Goal: Find specific page/section: Find specific page/section

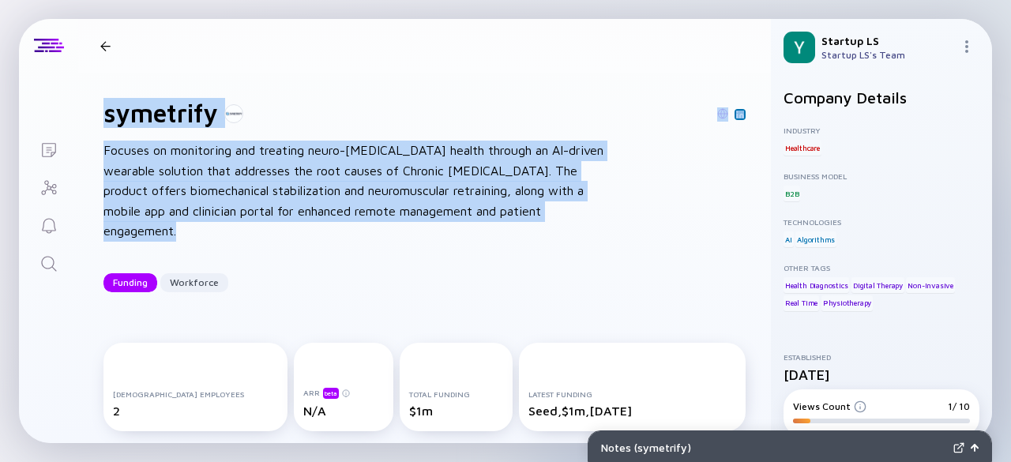
drag, startPoint x: 106, startPoint y: 118, endPoint x: 205, endPoint y: 227, distance: 147.1
click at [205, 227] on div "symetrify Focuses on monitoring and treating neuro-[MEDICAL_DATA] health throug…" at bounding box center [424, 195] width 693 height 245
copy div "symetrify Focuses on monitoring and treating neuro-[MEDICAL_DATA] health throug…"
click at [283, 125] on div "symetrify" at bounding box center [424, 113] width 642 height 30
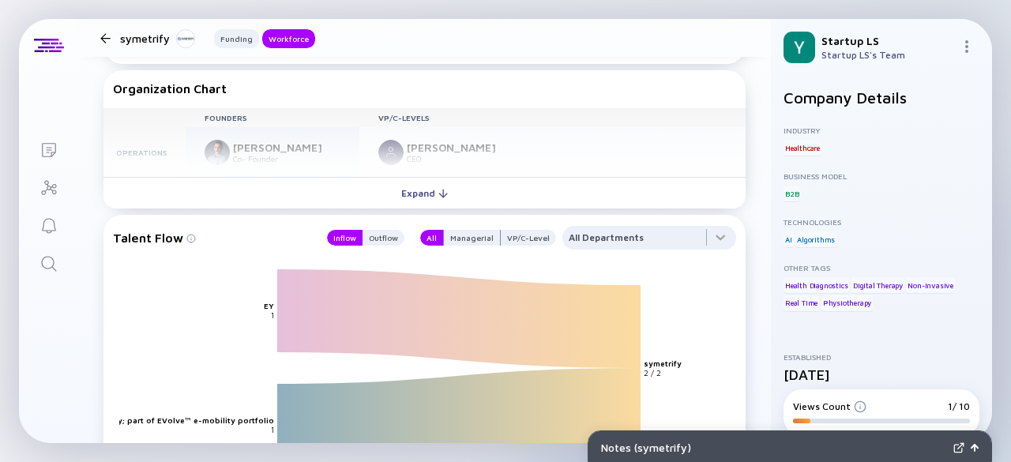
scroll to position [1343, 0]
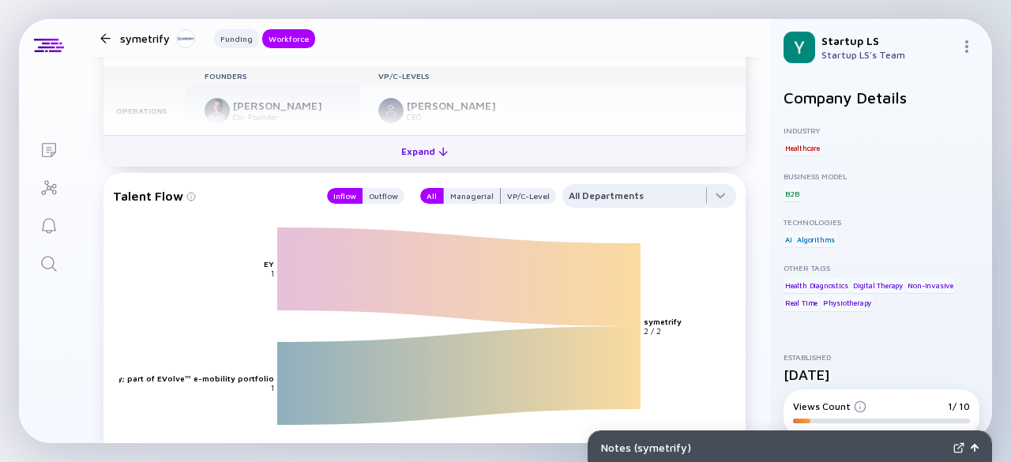
click at [408, 153] on div "Expand" at bounding box center [425, 151] width 66 height 24
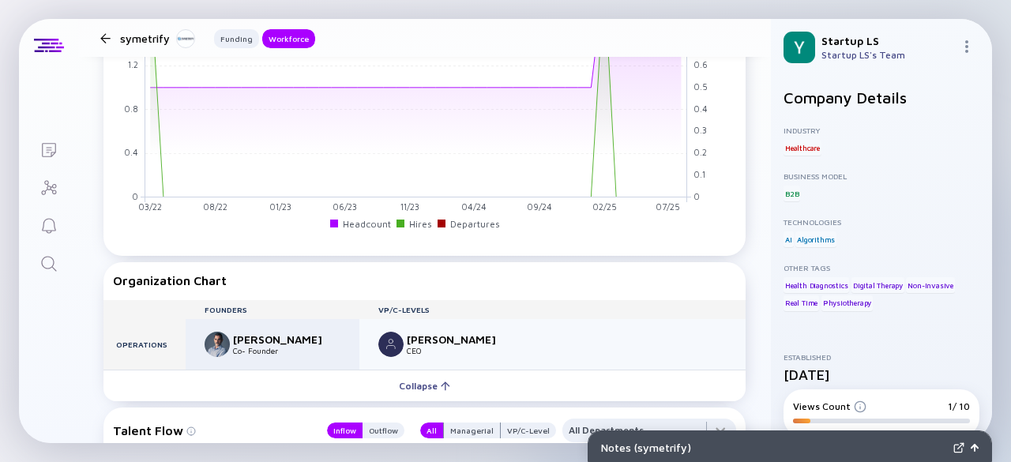
scroll to position [869, 0]
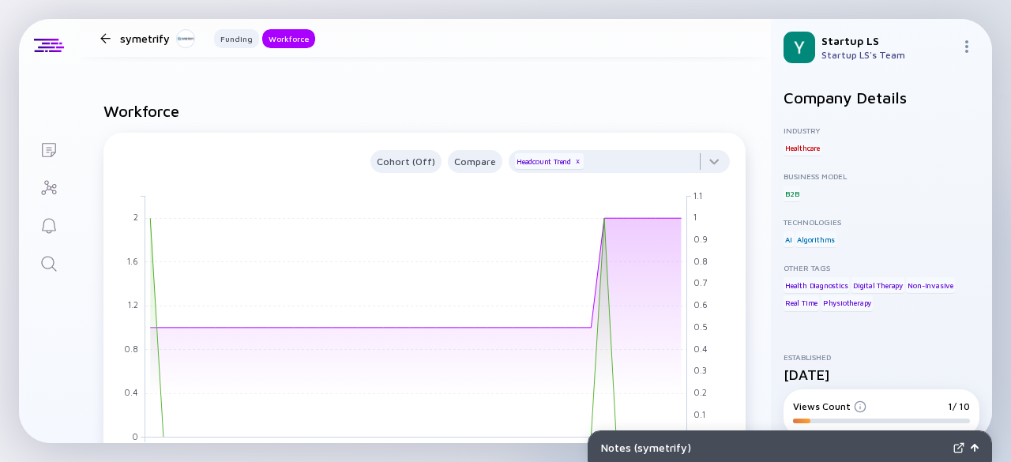
click at [100, 39] on div at bounding box center [105, 38] width 23 height 10
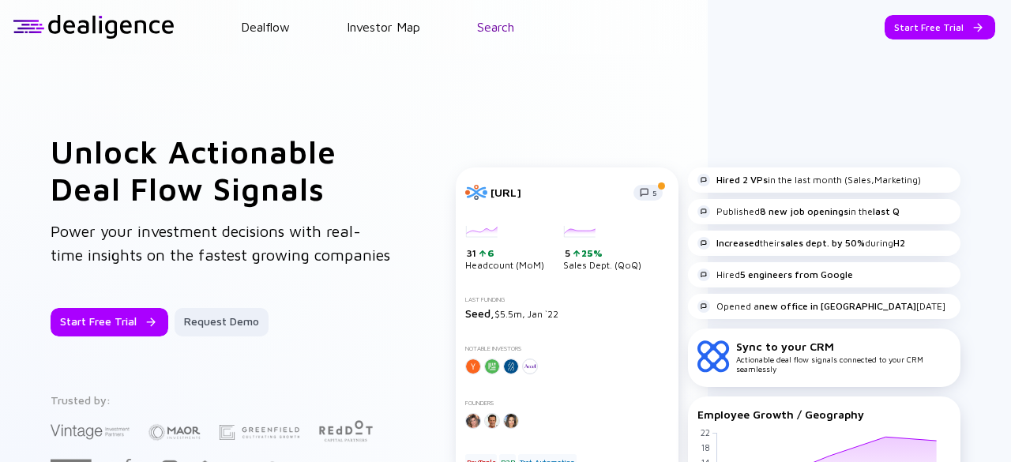
click at [514, 28] on link "Search" at bounding box center [495, 27] width 37 height 14
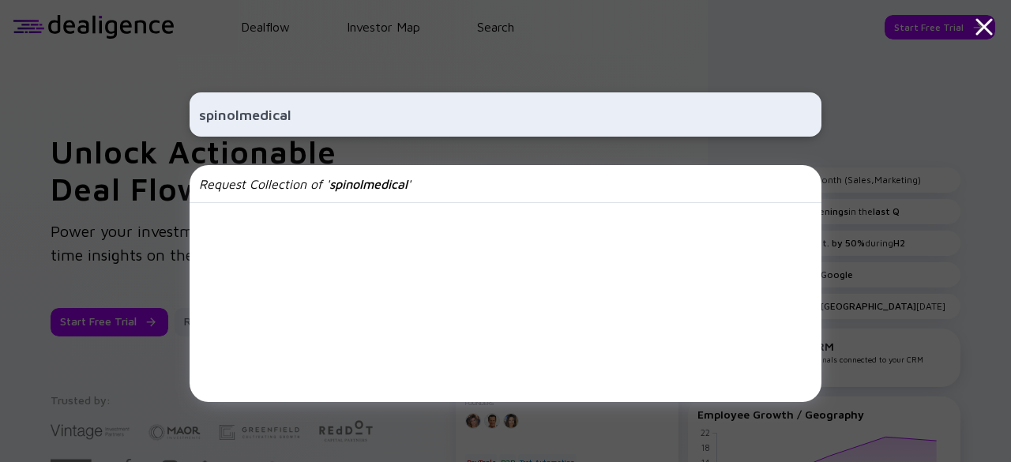
click at [241, 113] on input "spinolmedical" at bounding box center [505, 114] width 613 height 28
type input "spinol medical"
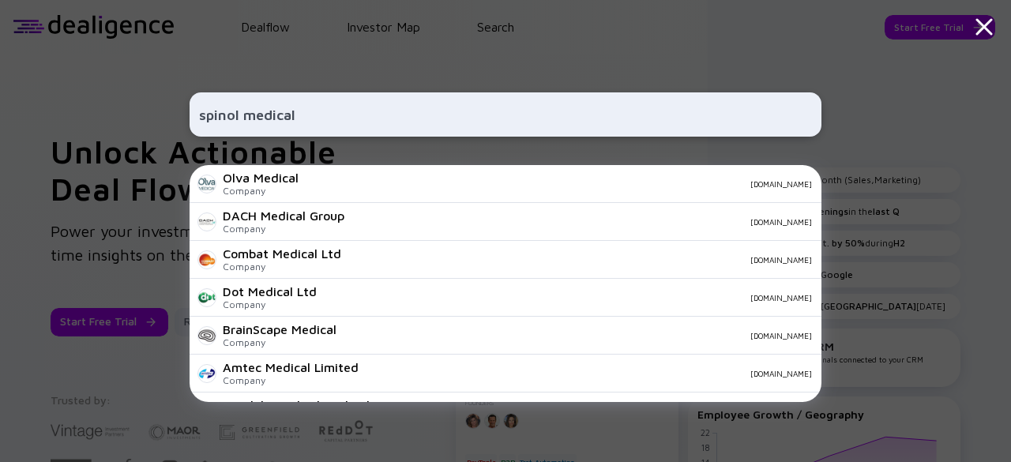
drag, startPoint x: 351, startPoint y: 116, endPoint x: 160, endPoint y: 116, distance: 190.4
click at [160, 116] on div "spinol medical Olva Medical Company [DOMAIN_NAME] DACH Medical Group Company [D…" at bounding box center [505, 231] width 1011 height 462
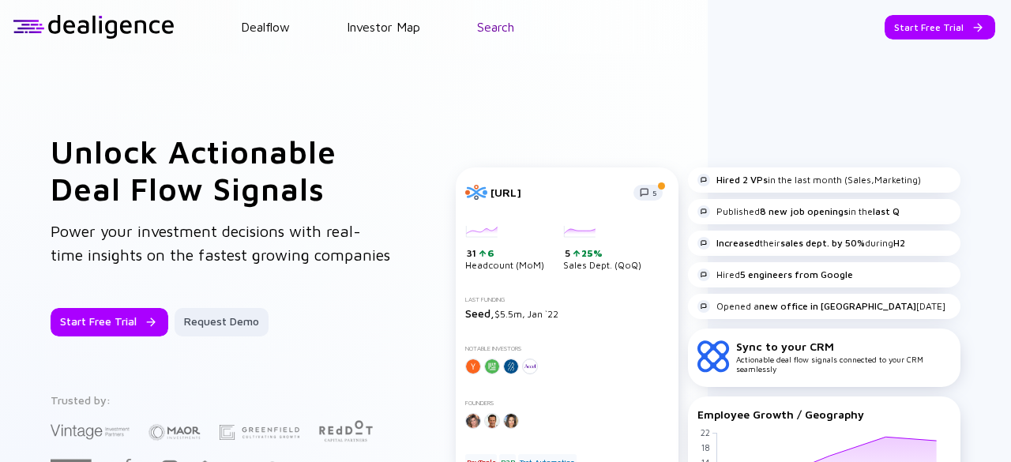
click at [504, 26] on link "Search" at bounding box center [495, 27] width 37 height 14
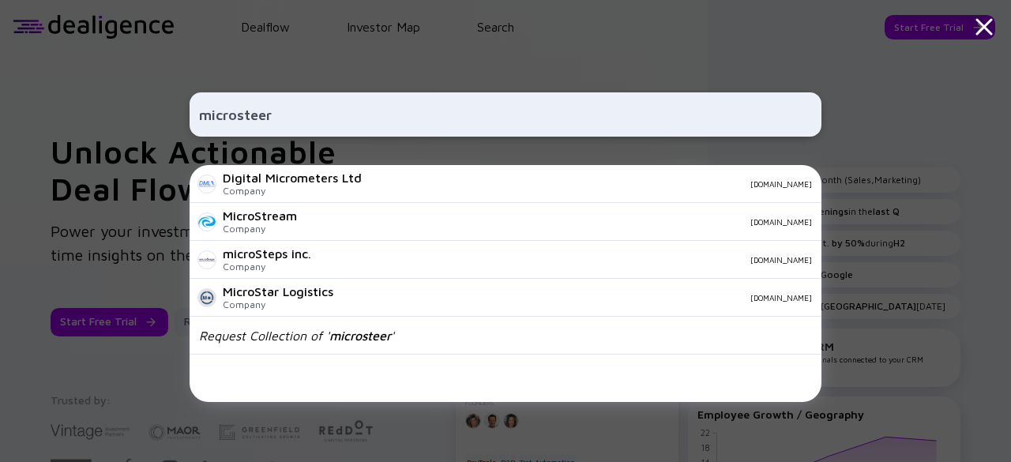
type input "microsteer"
